Goal: Navigation & Orientation: Find specific page/section

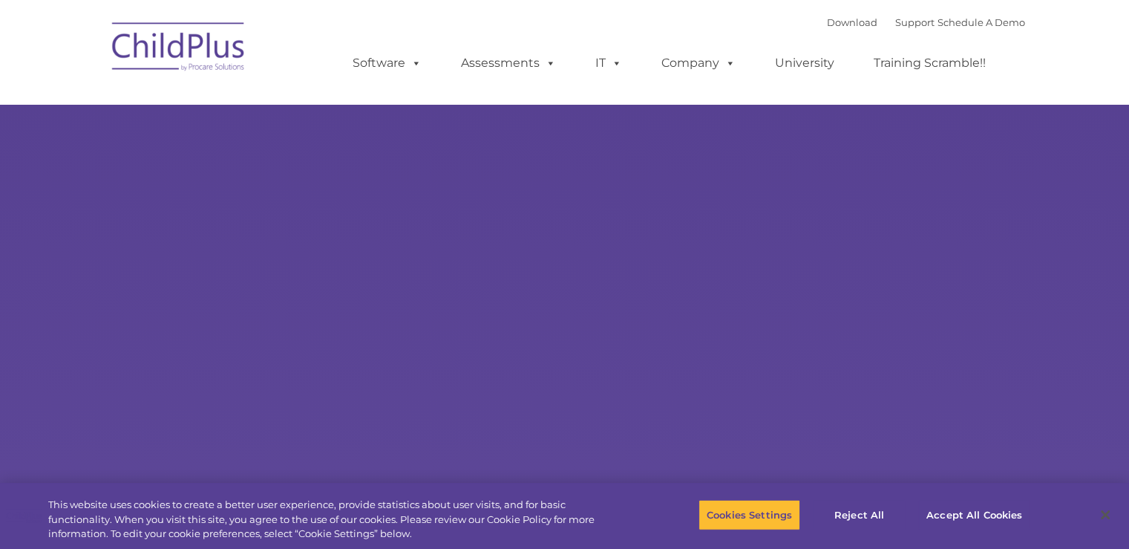
select select "MEDIUM"
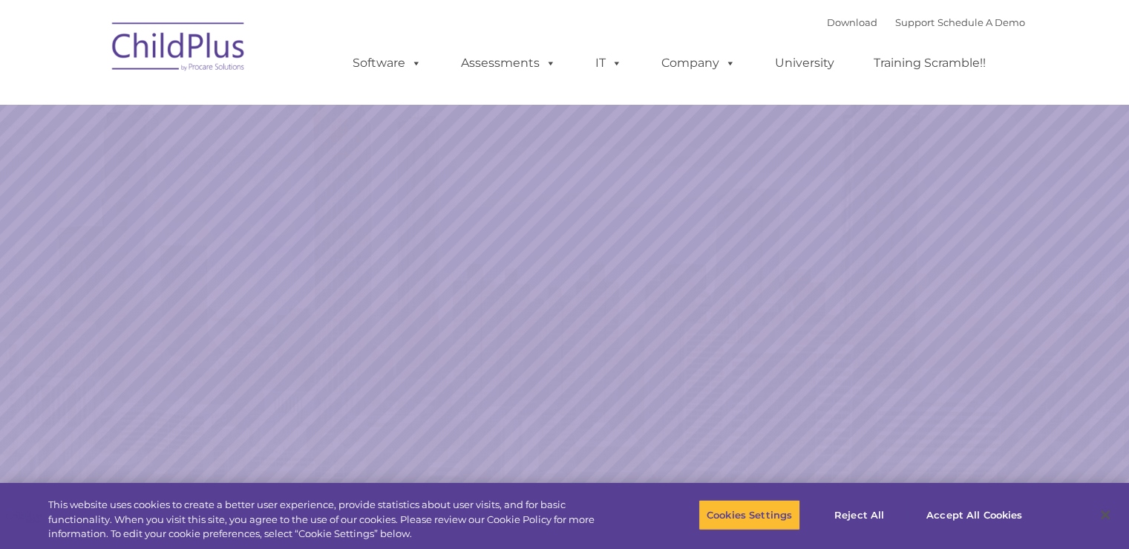
select select "MEDIUM"
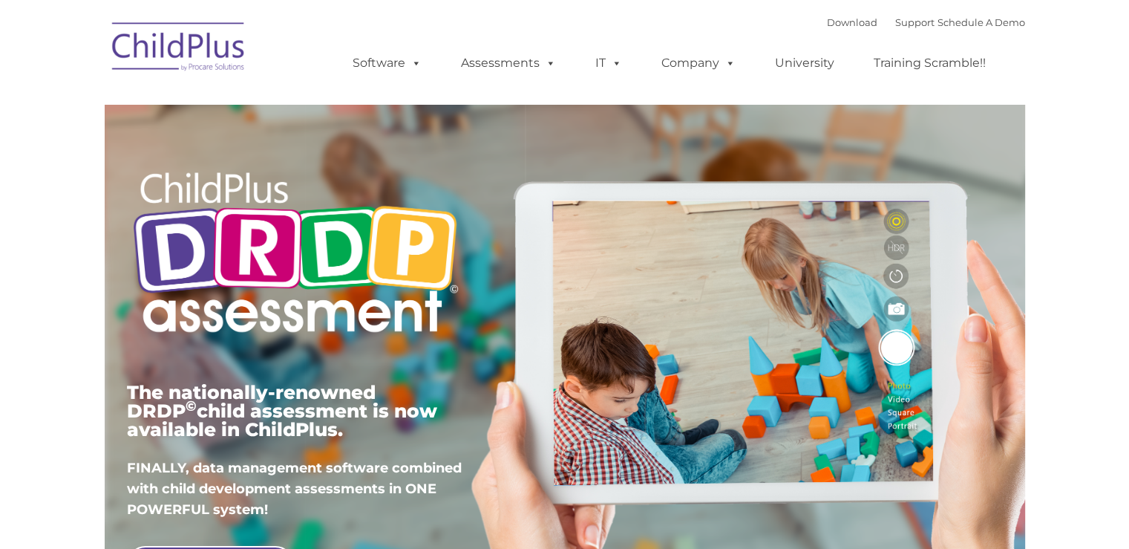
type input ""
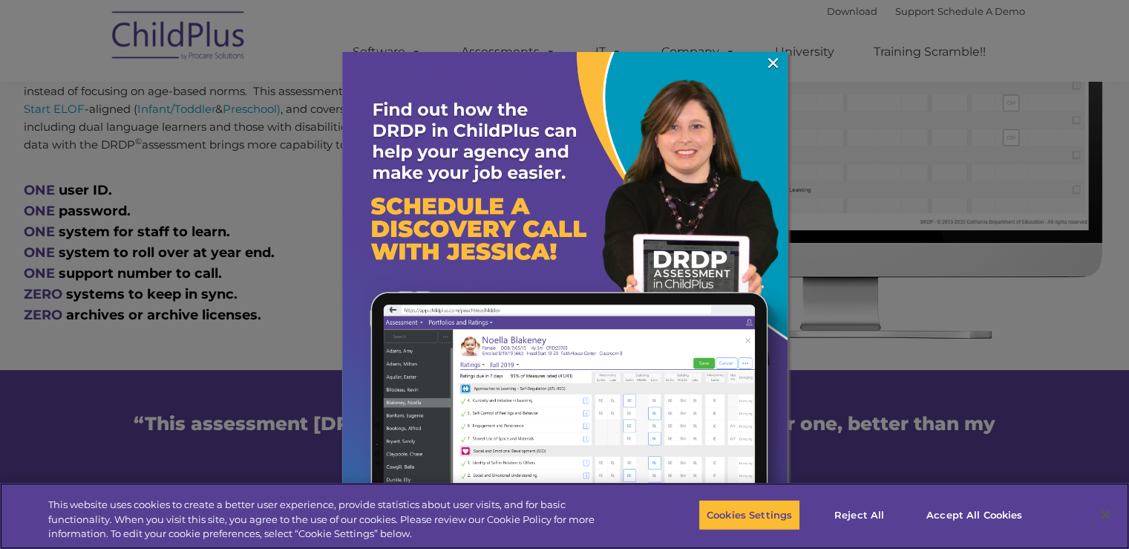
scroll to position [847, 0]
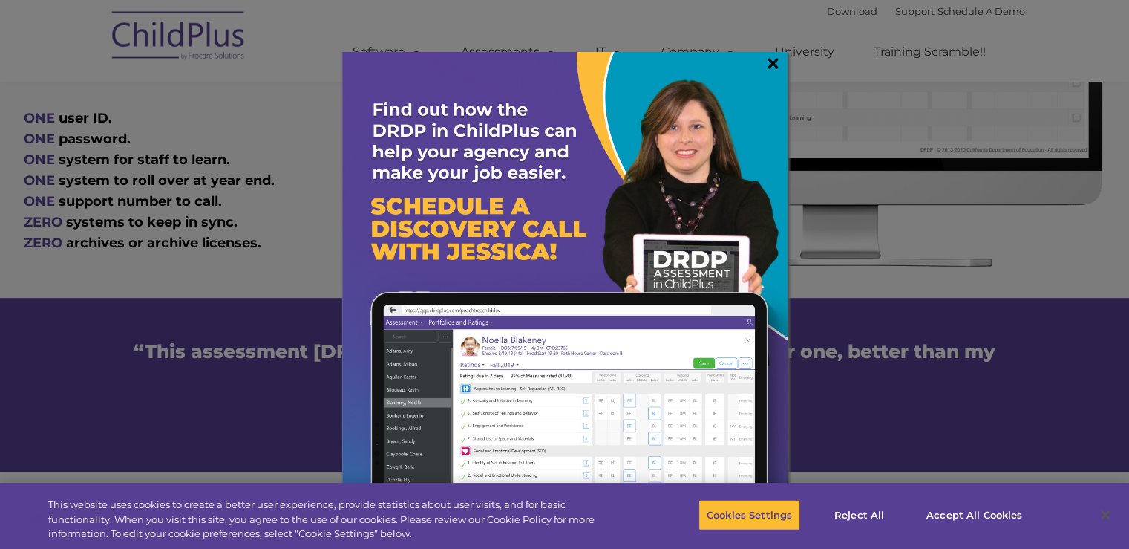
drag, startPoint x: 314, startPoint y: 336, endPoint x: 769, endPoint y: 56, distance: 534.1
click at [769, 56] on link "×" at bounding box center [773, 63] width 17 height 15
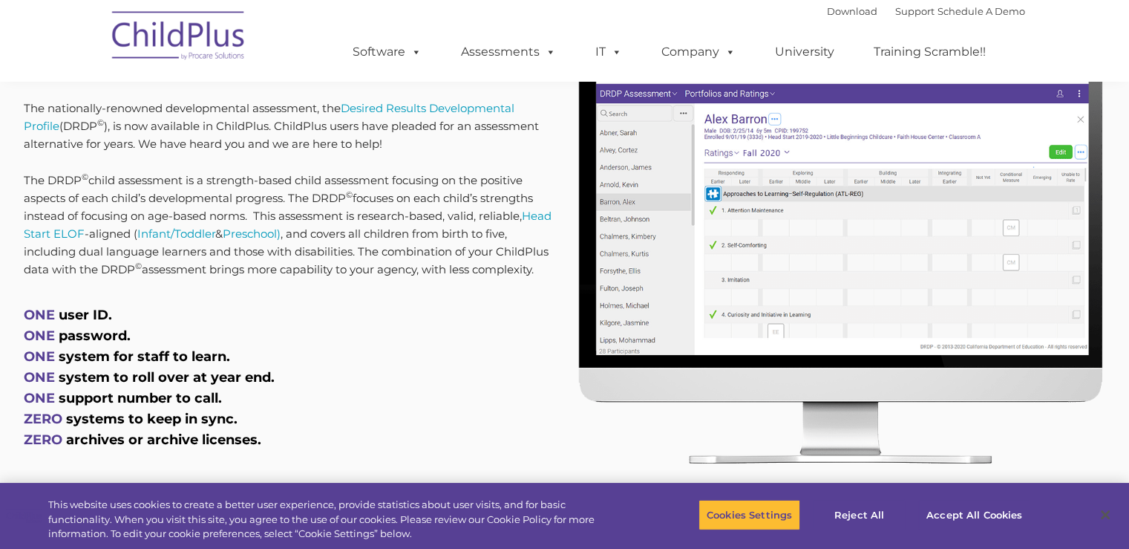
scroll to position [520, 0]
